Goal: Task Accomplishment & Management: Manage account settings

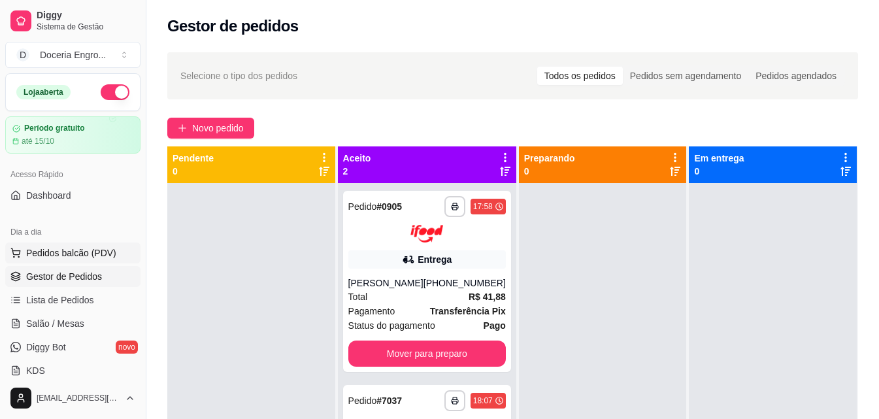
click at [70, 255] on span "Pedidos balcão (PDV)" at bounding box center [71, 252] width 90 height 13
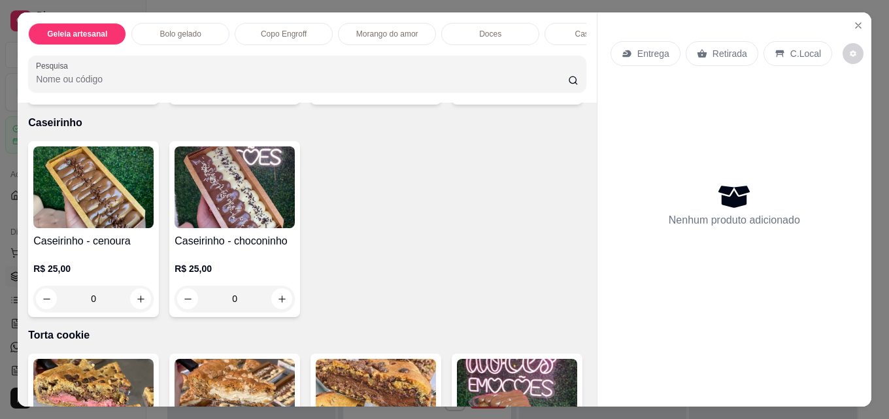
scroll to position [1373, 0]
click at [277, 92] on icon "increase-product-quantity" at bounding box center [282, 87] width 10 height 10
type input "1"
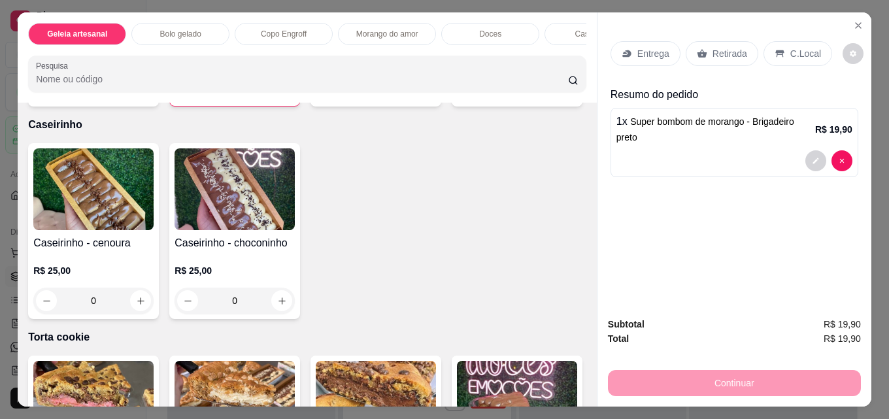
click at [726, 48] on p "Retirada" at bounding box center [730, 53] width 35 height 13
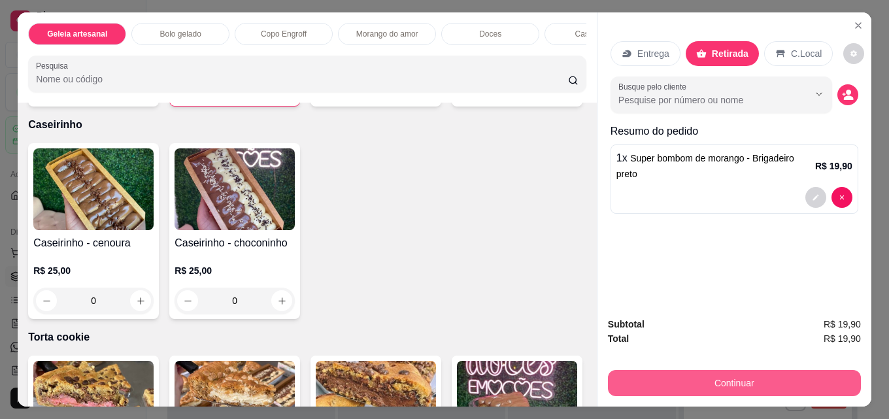
click at [741, 376] on button "Continuar" at bounding box center [734, 383] width 253 height 26
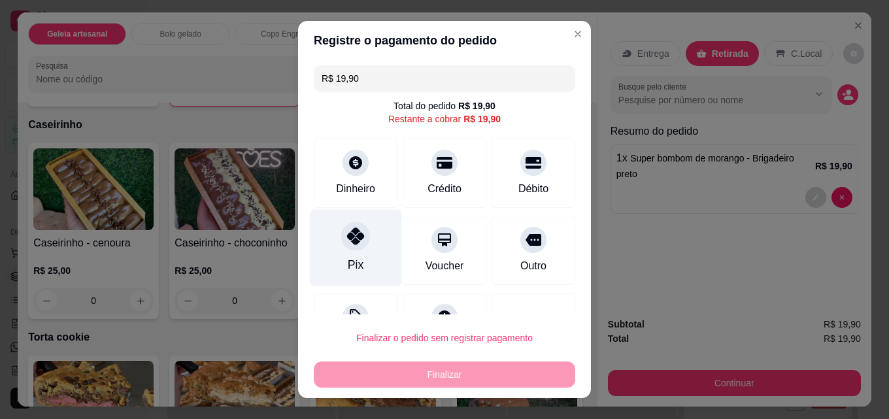
click at [347, 242] on icon at bounding box center [355, 236] width 17 height 17
type input "R$ 0,00"
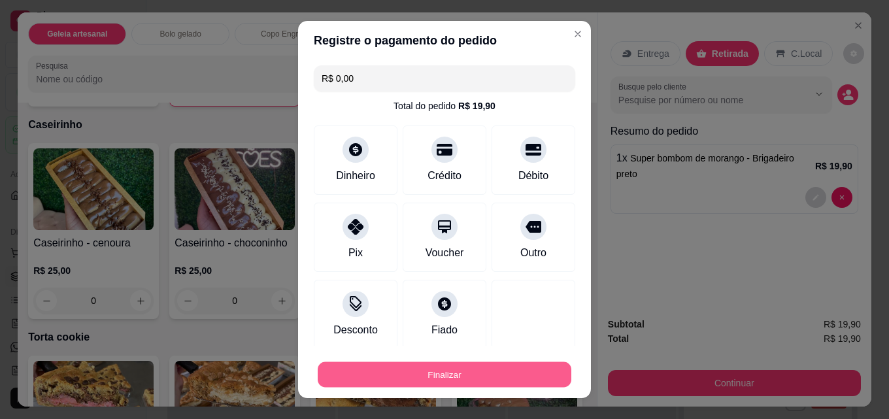
click at [411, 385] on button "Finalizar" at bounding box center [445, 374] width 254 height 25
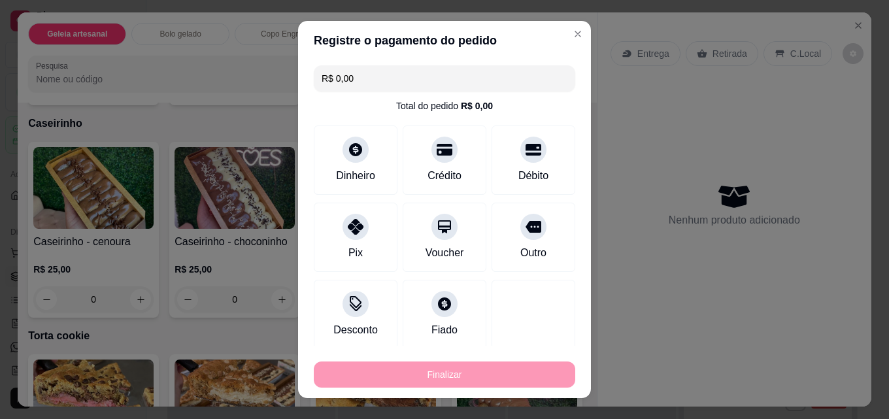
type input "0"
type input "-R$ 19,90"
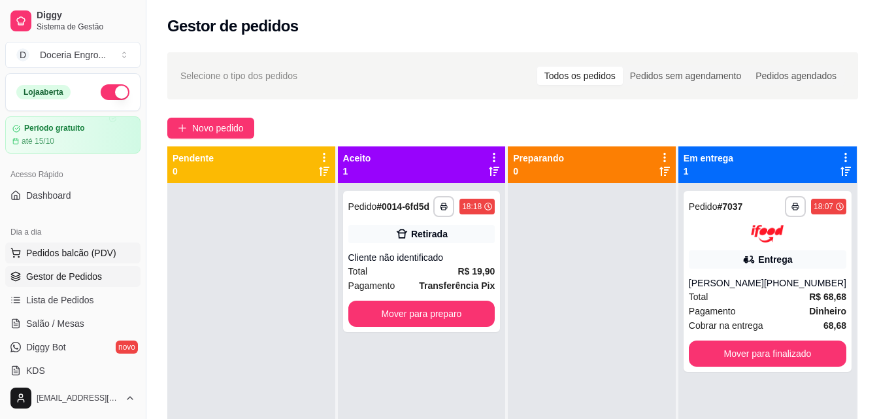
click at [88, 248] on span "Pedidos balcão (PDV)" at bounding box center [71, 252] width 90 height 13
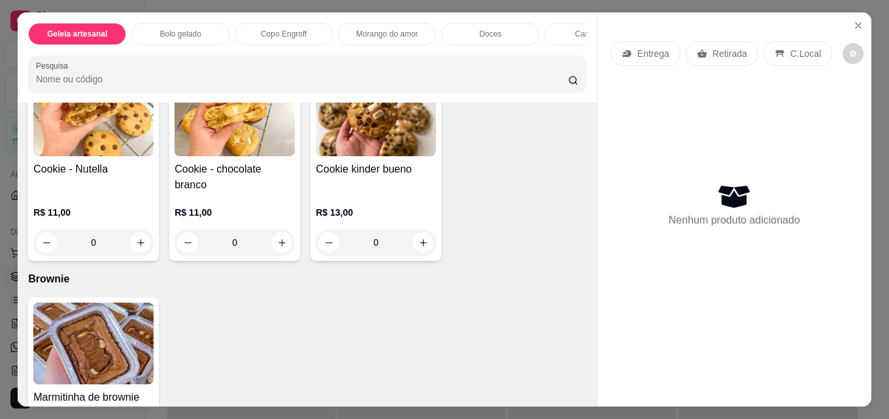
scroll to position [2112, 0]
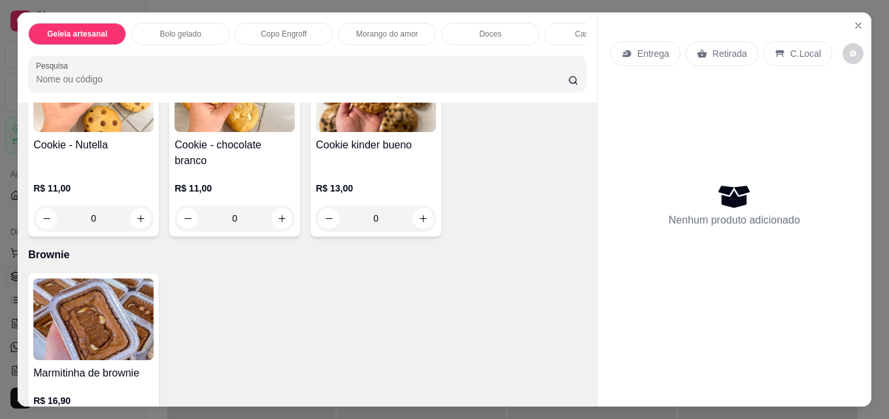
type input "1"
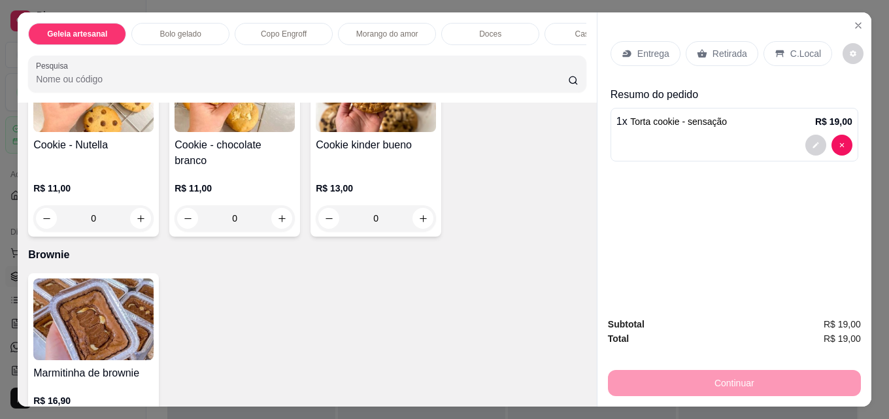
scroll to position [2113, 0]
click at [726, 52] on p "Retirada" at bounding box center [730, 53] width 35 height 13
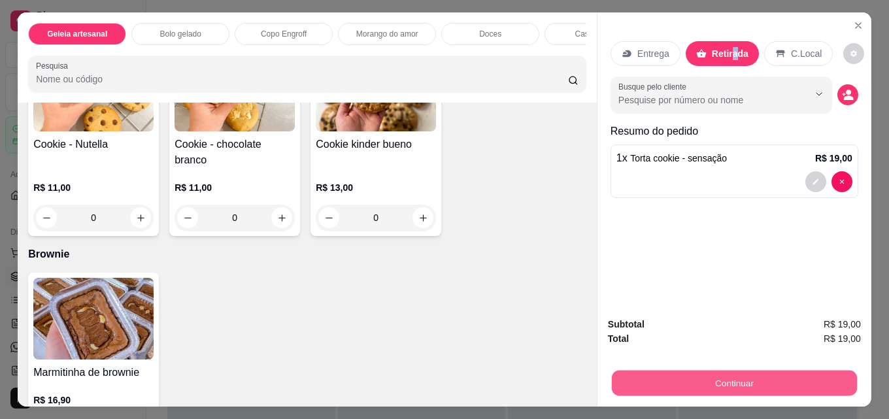
click at [676, 370] on button "Continuar" at bounding box center [734, 382] width 245 height 25
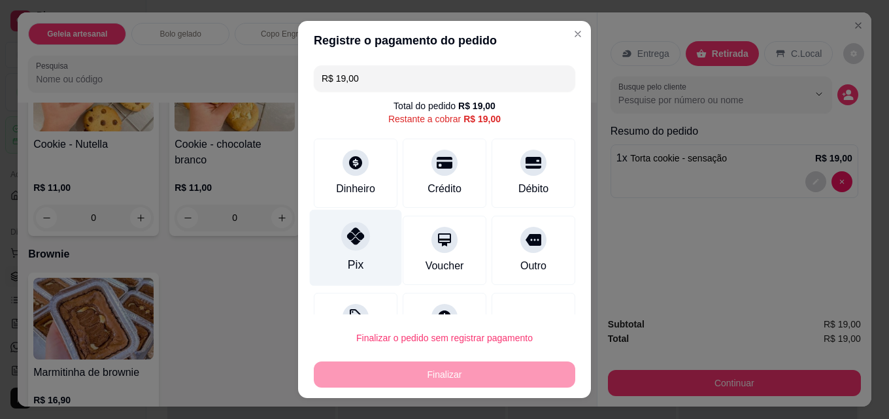
click at [329, 277] on div "Pix" at bounding box center [356, 248] width 92 height 76
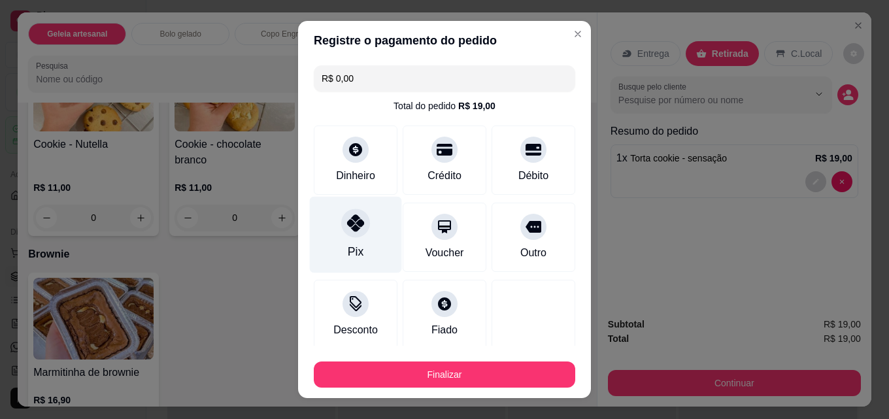
type input "R$ 0,00"
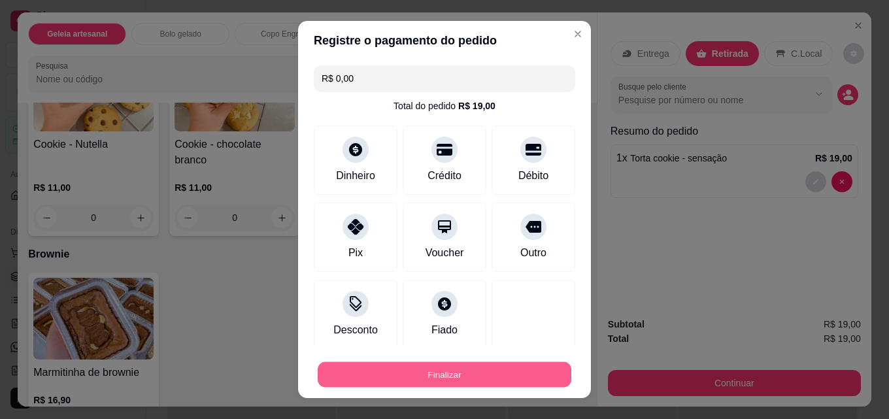
click at [413, 376] on button "Finalizar" at bounding box center [445, 374] width 254 height 25
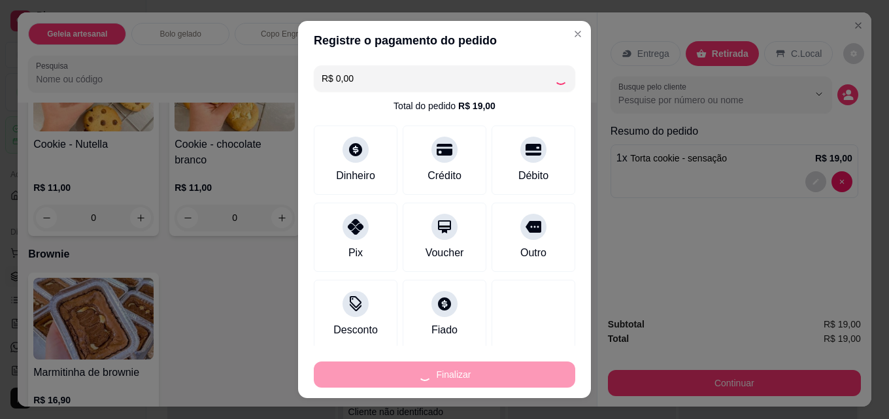
type input "0"
type input "-R$ 19,00"
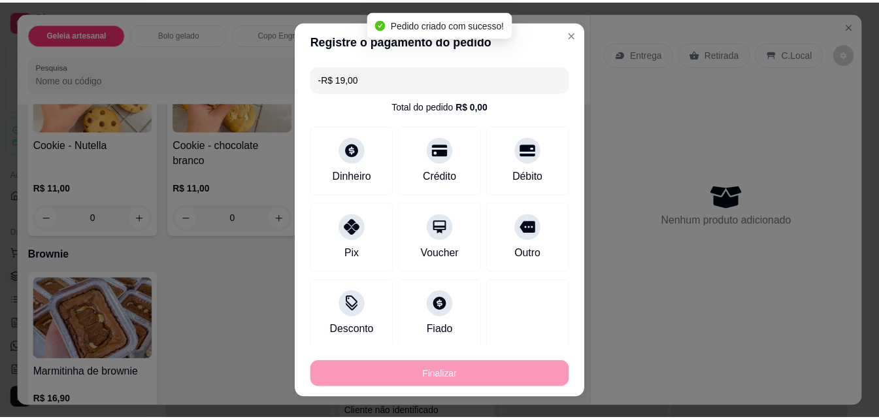
scroll to position [2112, 0]
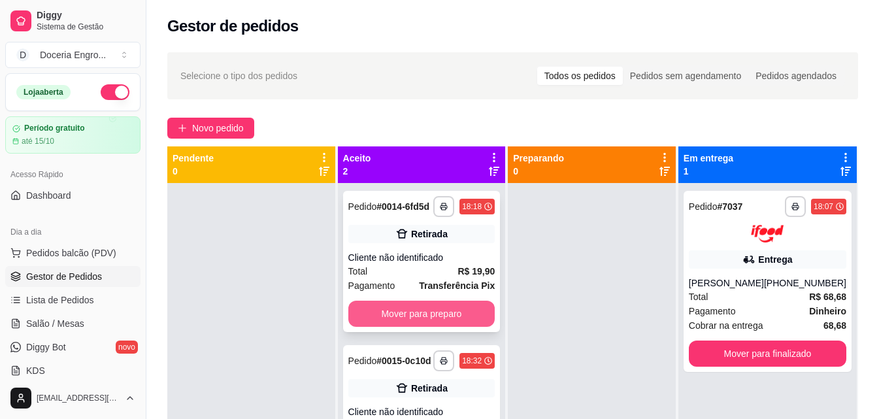
click at [382, 315] on button "Mover para preparo" at bounding box center [421, 314] width 147 height 26
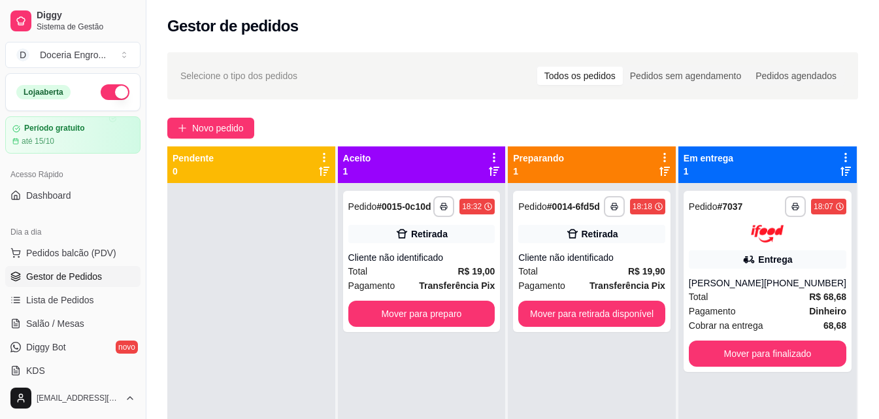
scroll to position [37, 0]
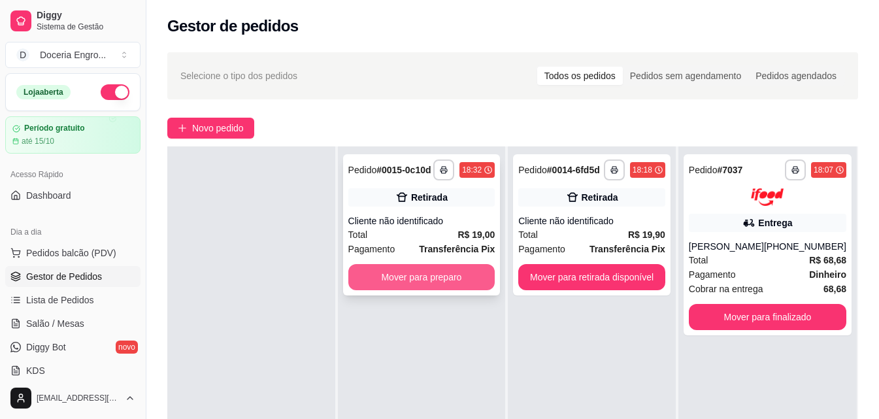
click at [439, 273] on button "Mover para preparo" at bounding box center [421, 277] width 147 height 26
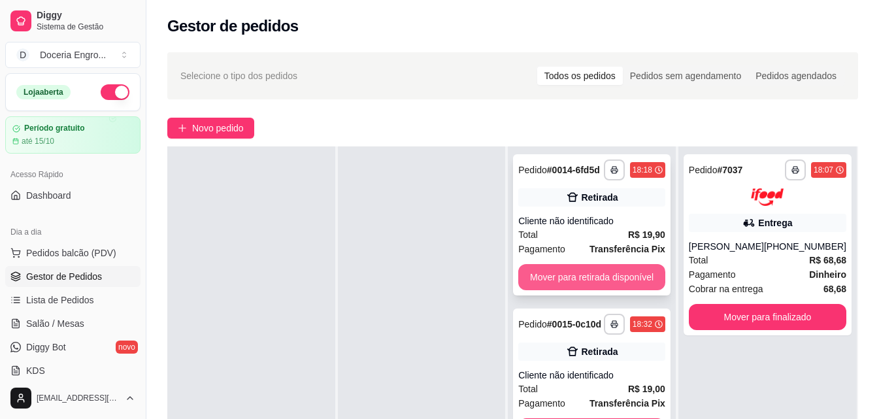
click at [626, 275] on button "Mover para retirada disponível" at bounding box center [591, 277] width 147 height 26
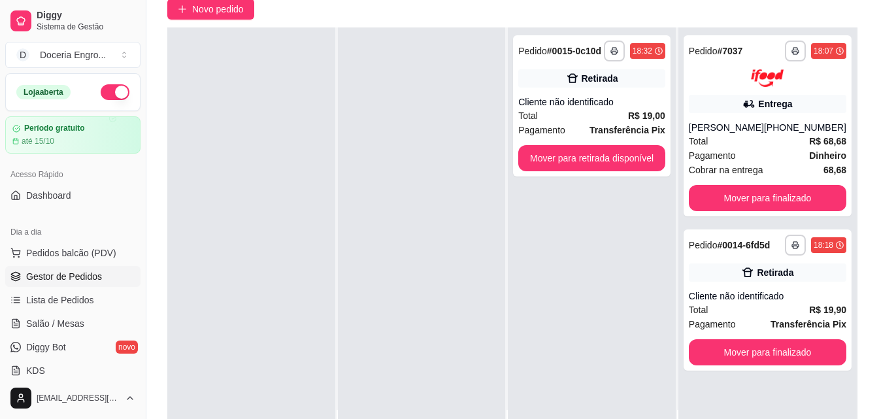
scroll to position [131, 0]
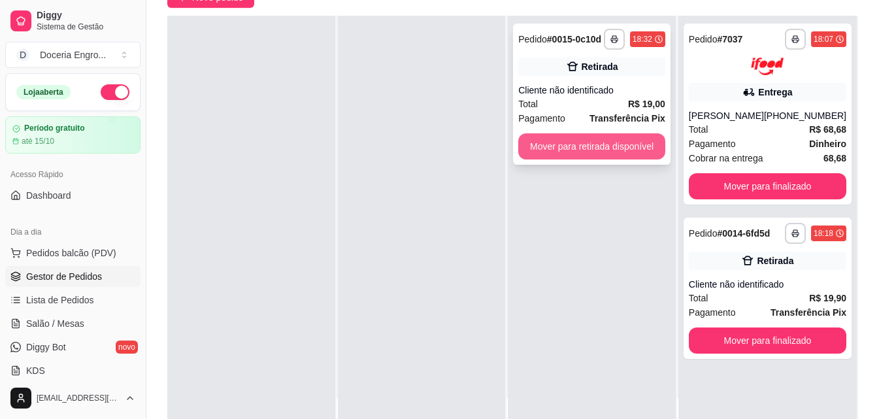
click at [620, 148] on button "Mover para retirada disponível" at bounding box center [591, 146] width 147 height 26
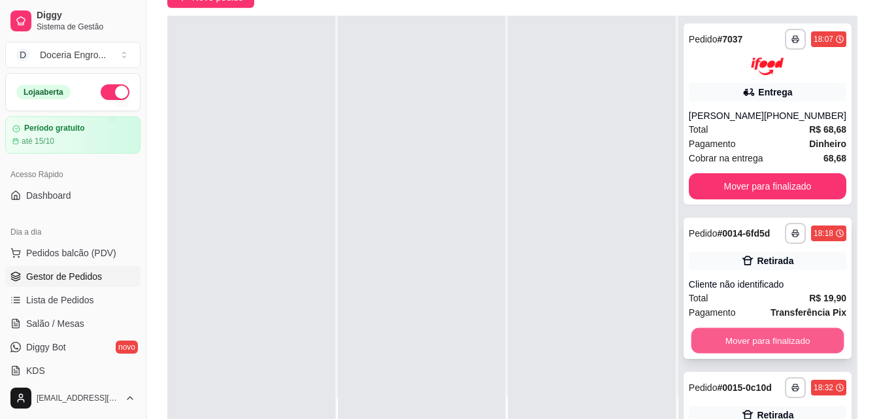
click at [758, 351] on button "Mover para finalizado" at bounding box center [767, 340] width 153 height 25
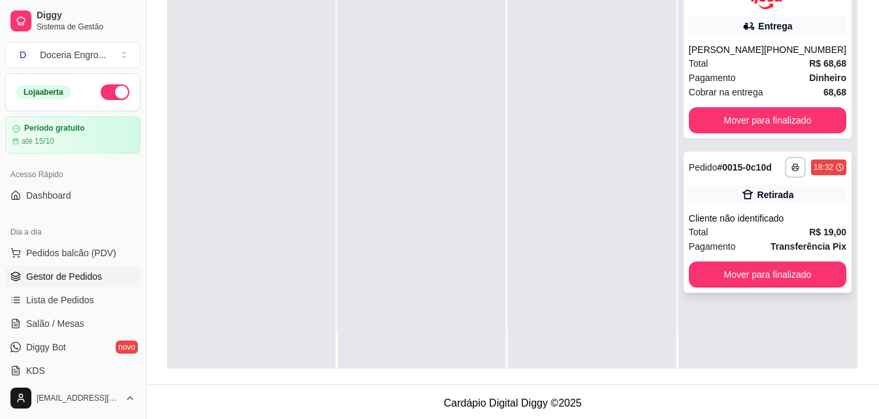
scroll to position [199, 0]
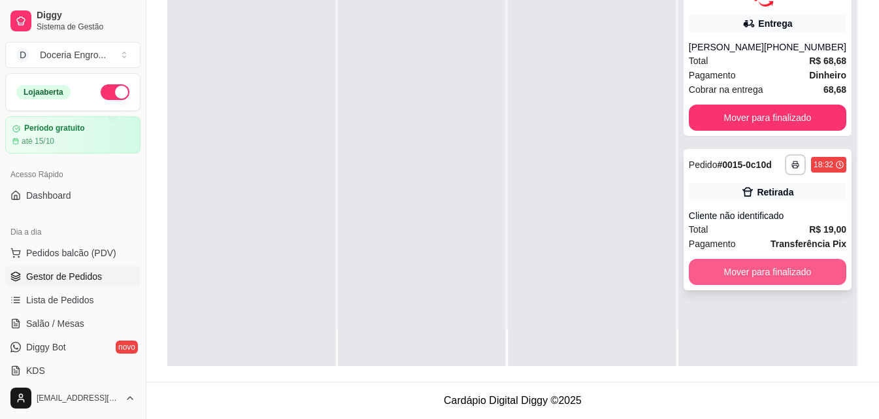
click at [762, 278] on button "Mover para finalizado" at bounding box center [768, 272] width 158 height 26
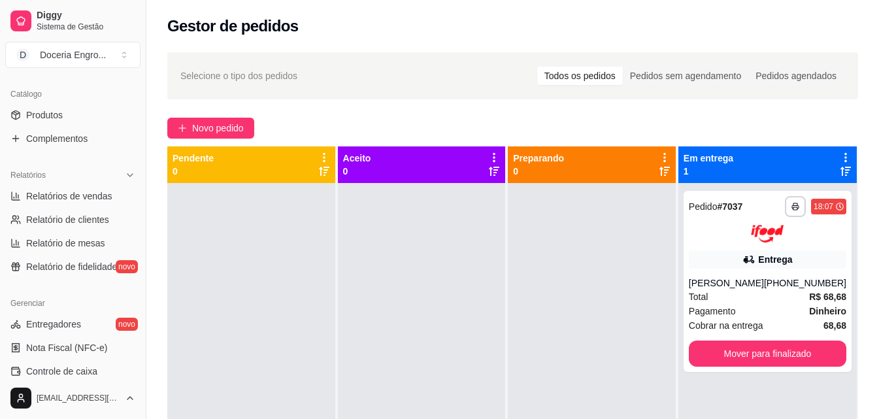
scroll to position [327, 0]
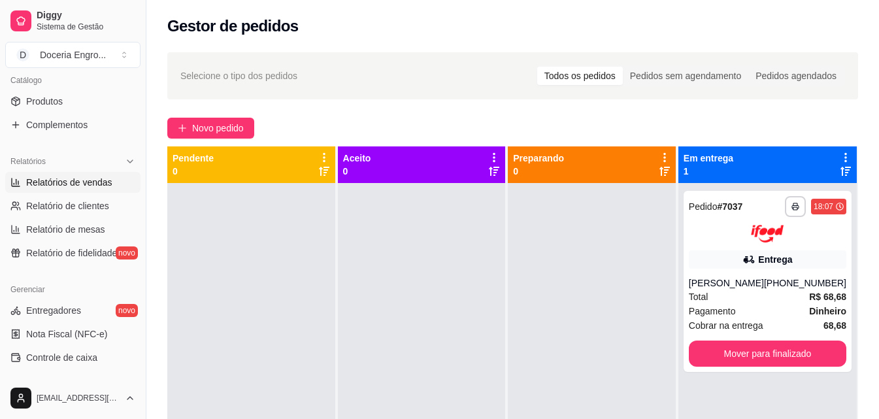
click at [85, 184] on span "Relatórios de vendas" at bounding box center [69, 182] width 86 height 13
select select "ALL"
select select "0"
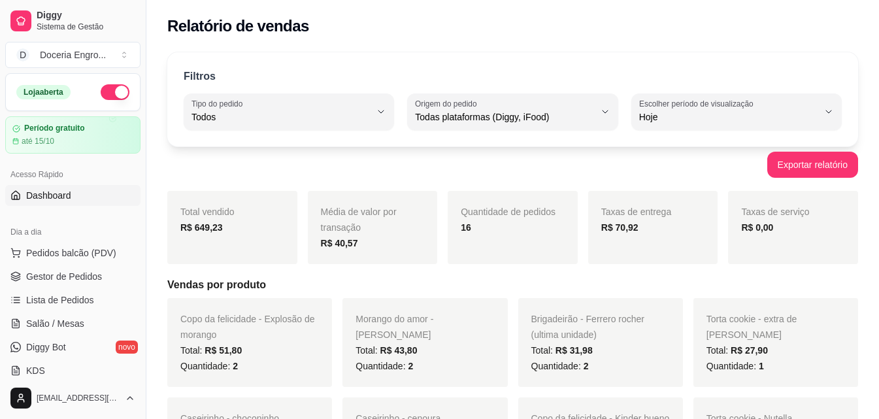
click at [89, 195] on link "Dashboard" at bounding box center [72, 195] width 135 height 21
